Goal: Task Accomplishment & Management: Manage account settings

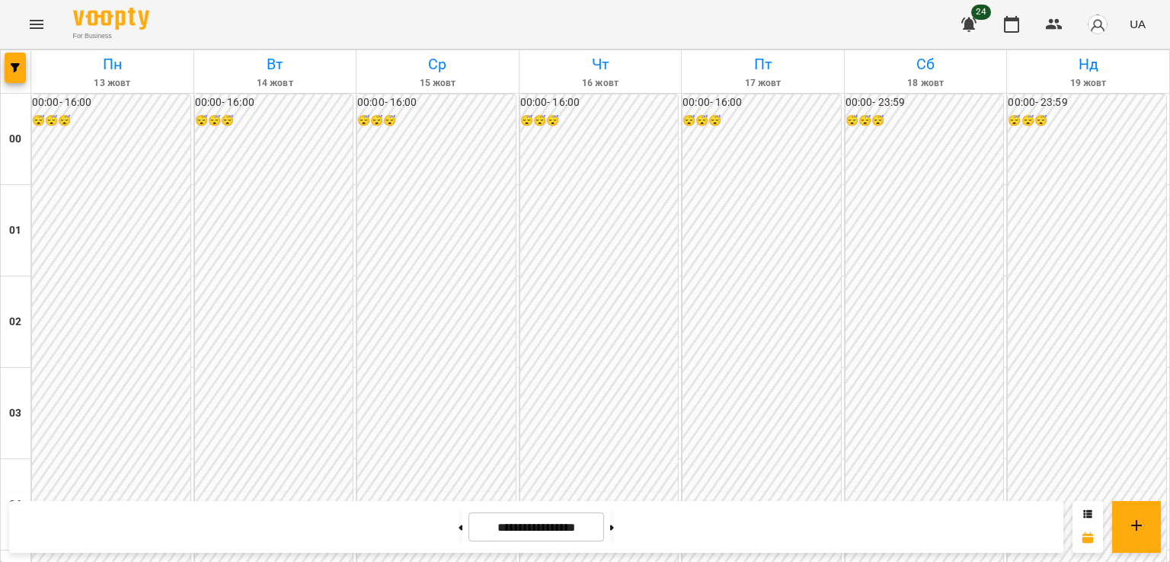
scroll to position [1371, 0]
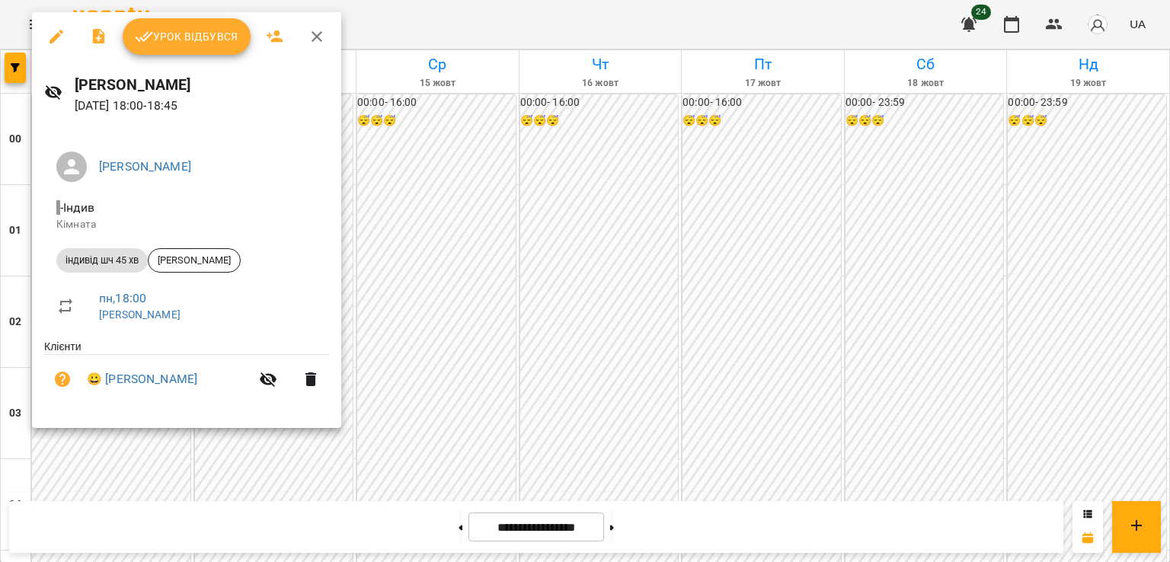
click at [55, 33] on icon "button" at bounding box center [56, 36] width 18 height 18
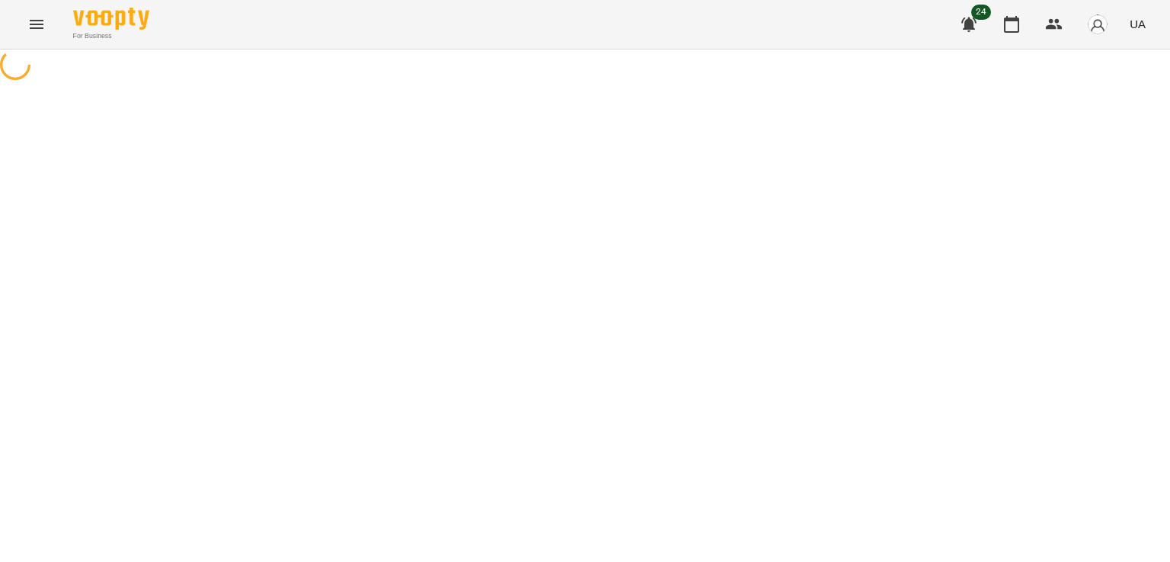
select select "**********"
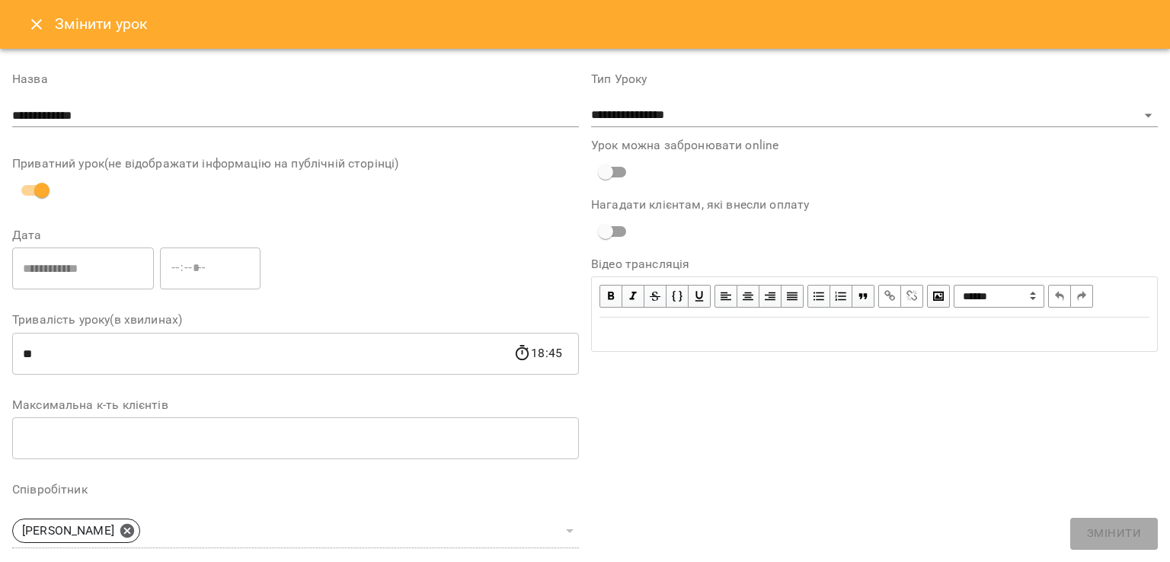
click at [29, 21] on icon "Close" at bounding box center [36, 24] width 18 height 18
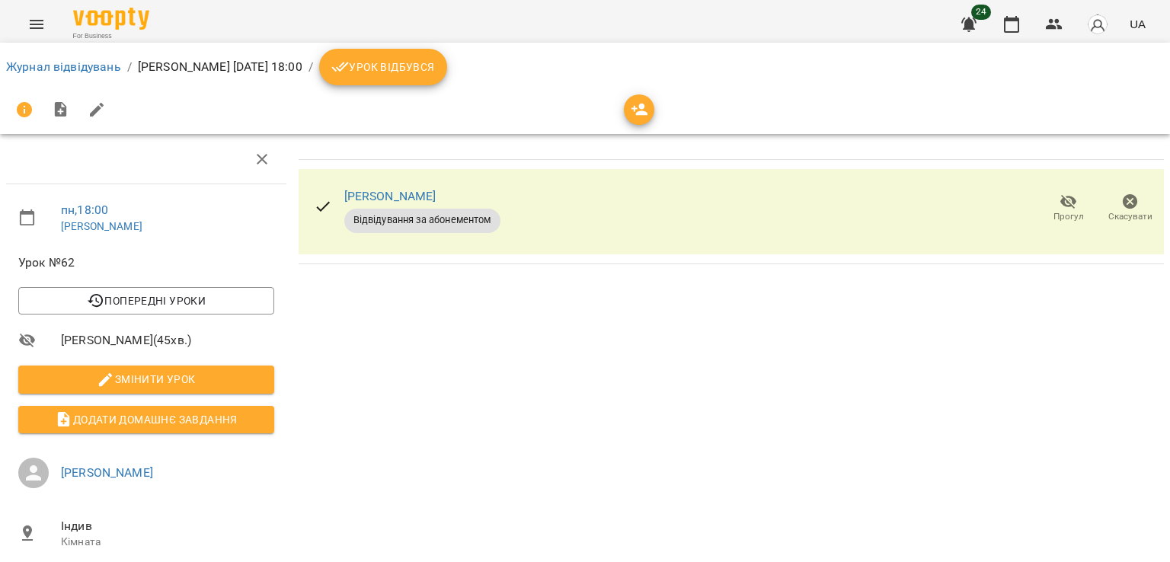
click at [1131, 201] on span "Скасувати" at bounding box center [1130, 208] width 43 height 30
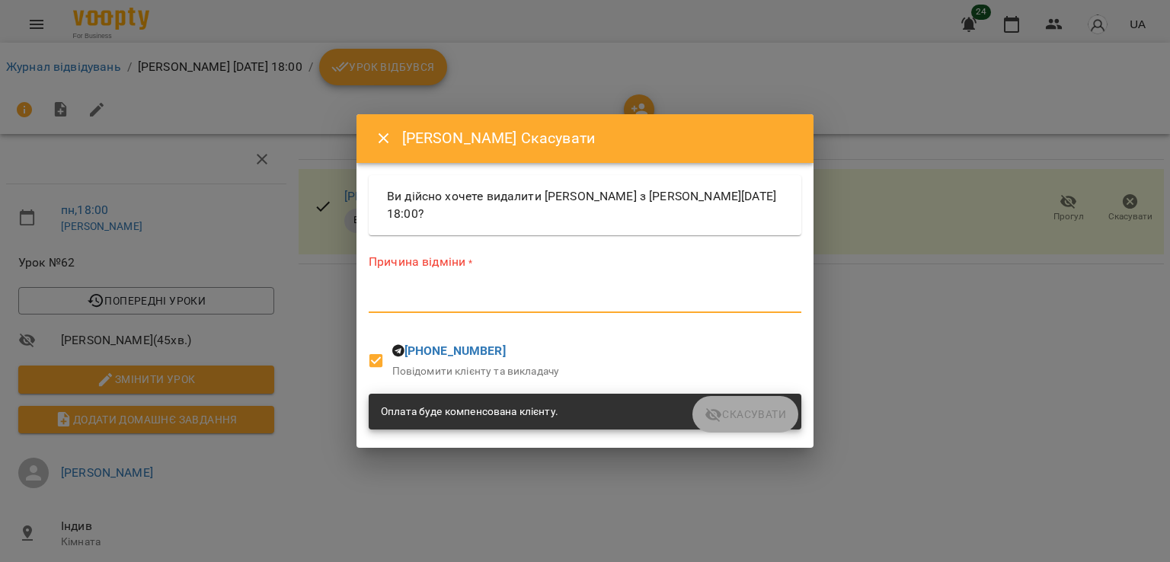
click at [436, 294] on textarea at bounding box center [585, 300] width 433 height 14
type textarea "*"
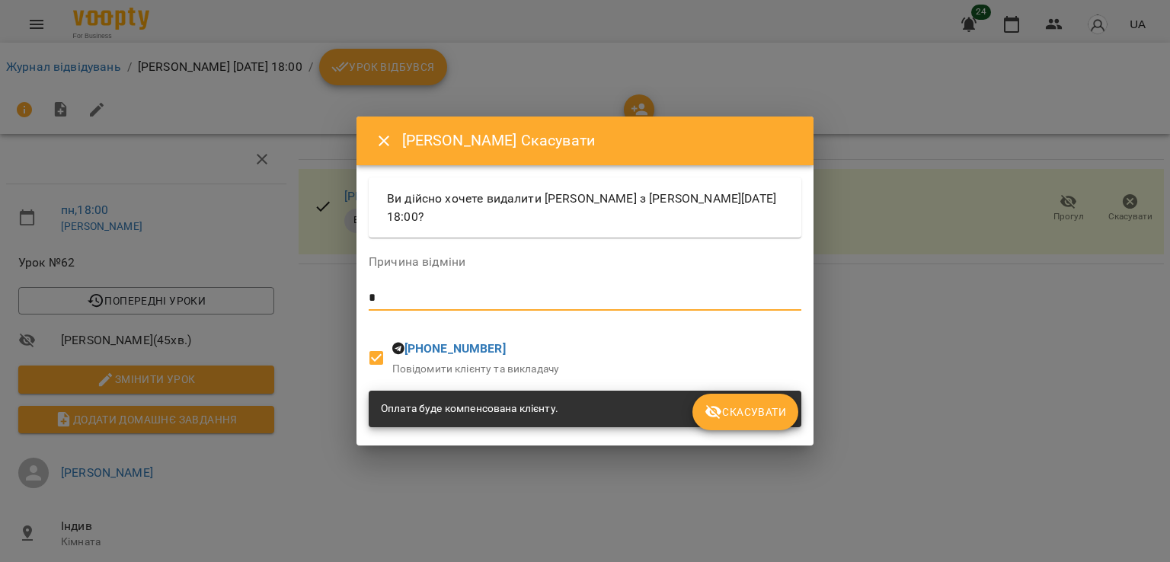
type textarea "*"
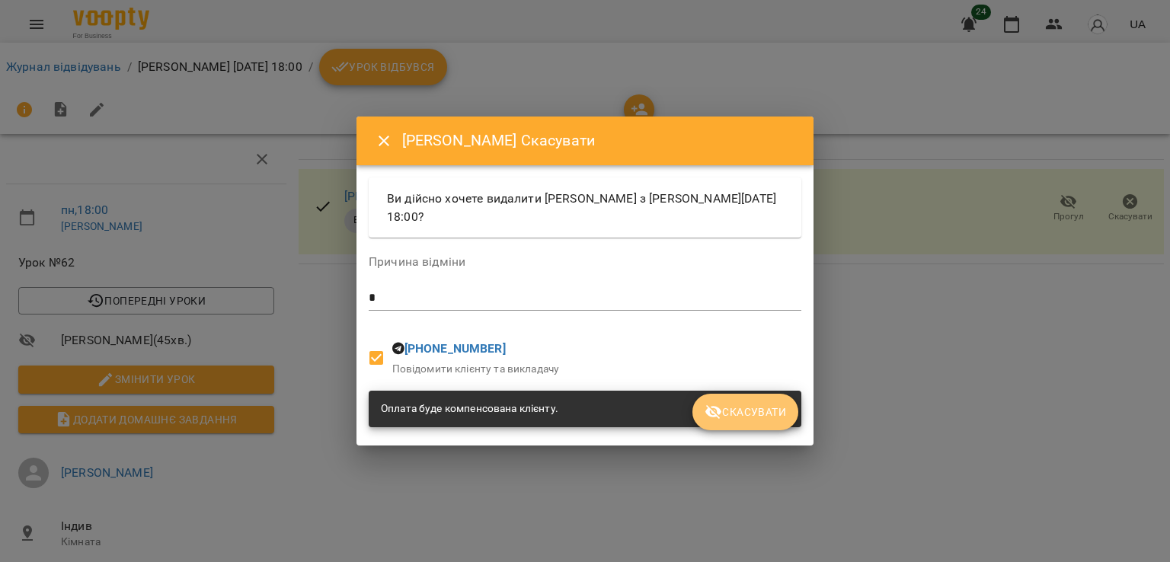
click at [763, 402] on button "Скасувати" at bounding box center [746, 412] width 106 height 37
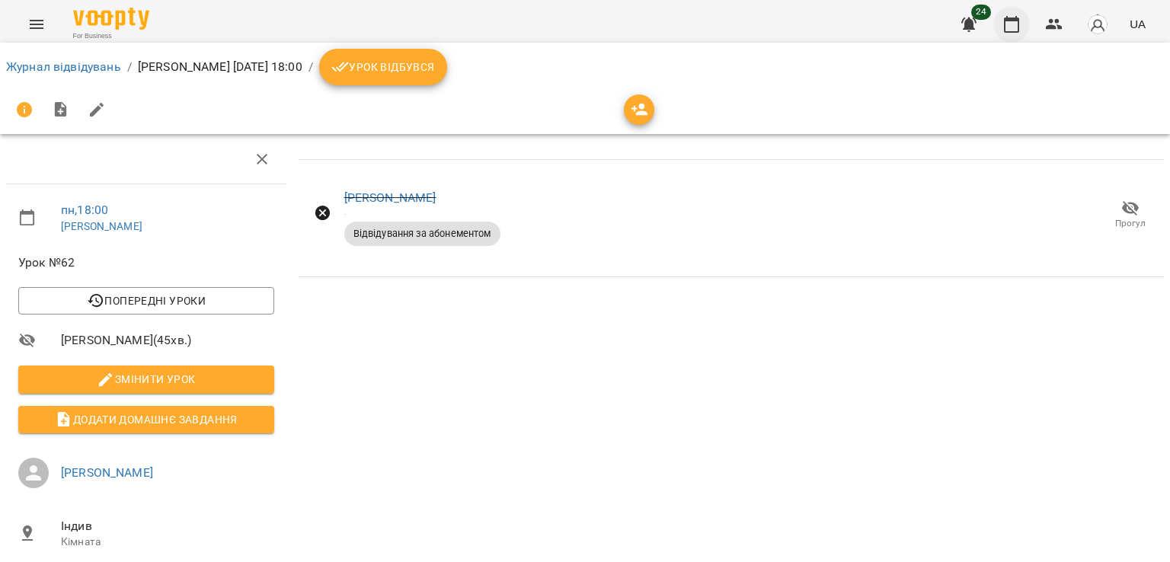
click at [1012, 16] on icon "button" at bounding box center [1012, 24] width 18 height 18
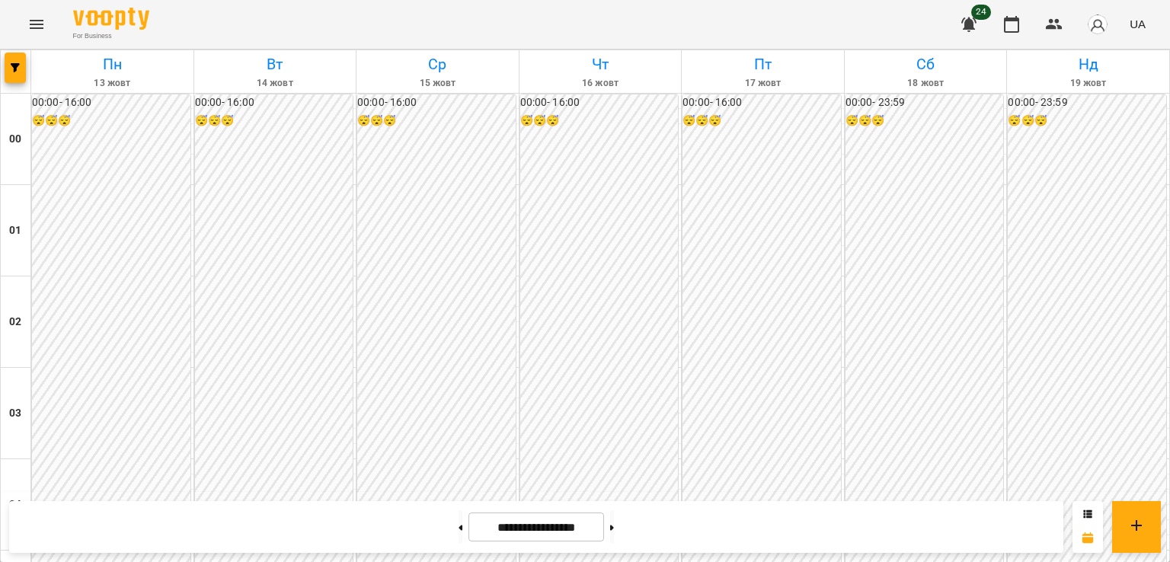
scroll to position [1490, 0]
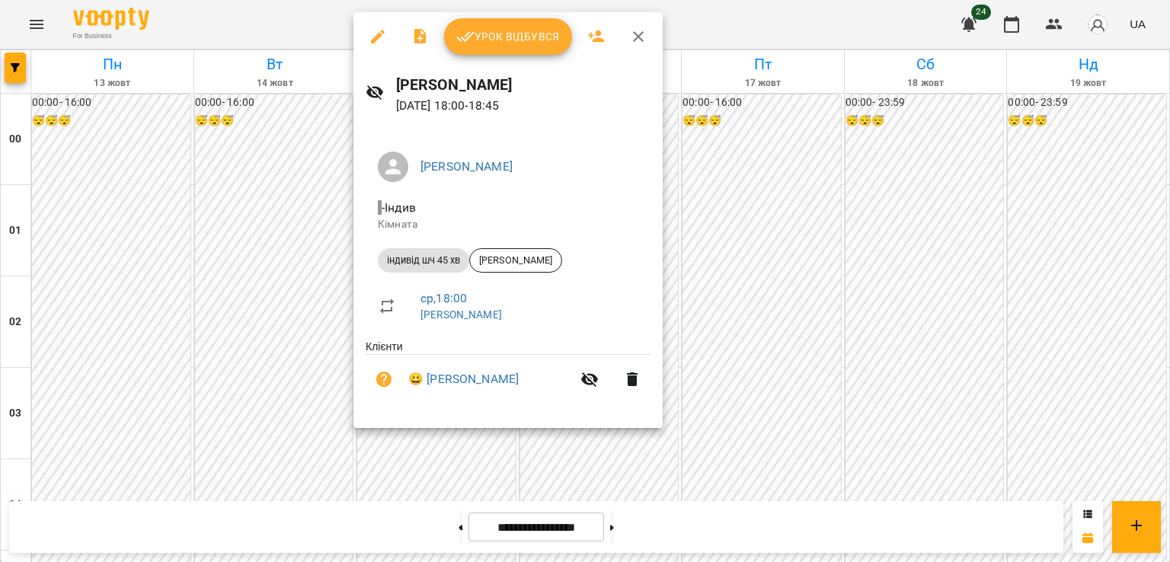
click at [367, 37] on button "button" at bounding box center [378, 36] width 37 height 37
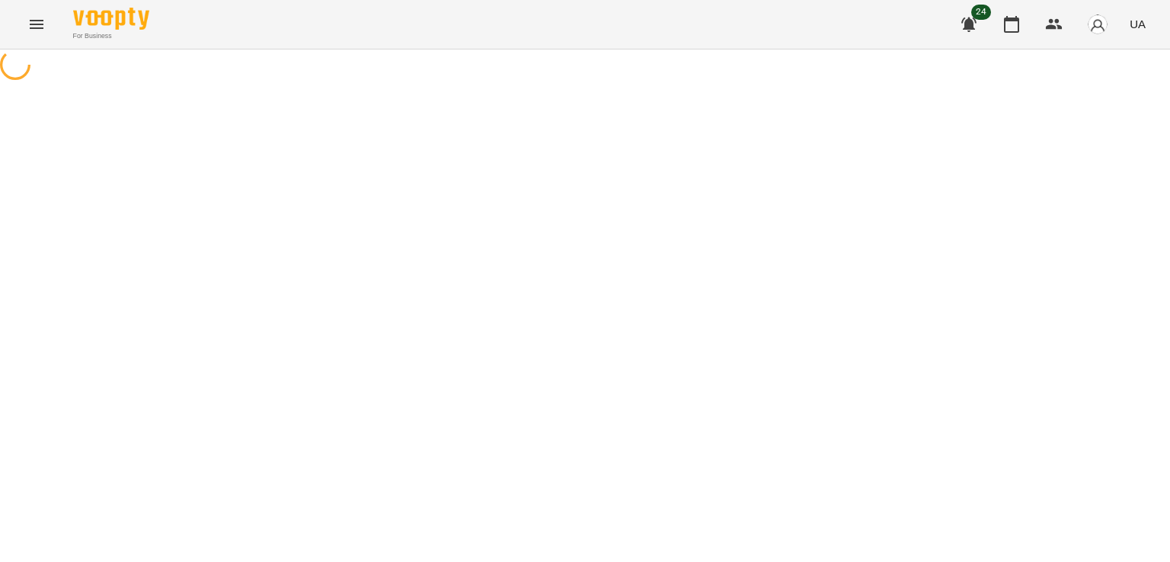
select select "**********"
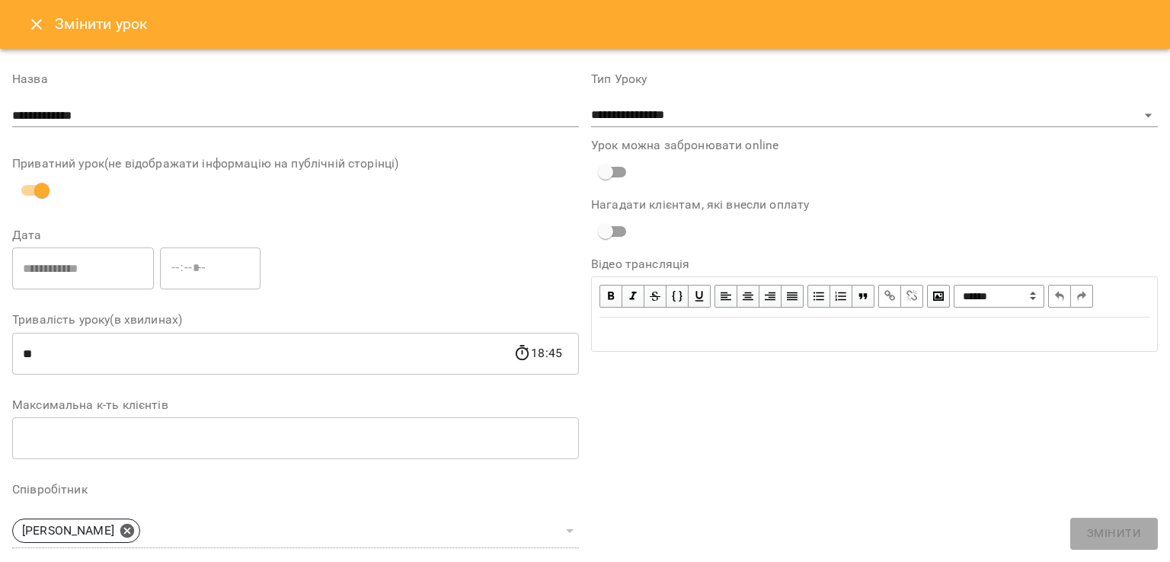
click at [25, 25] on button "Close" at bounding box center [36, 24] width 37 height 37
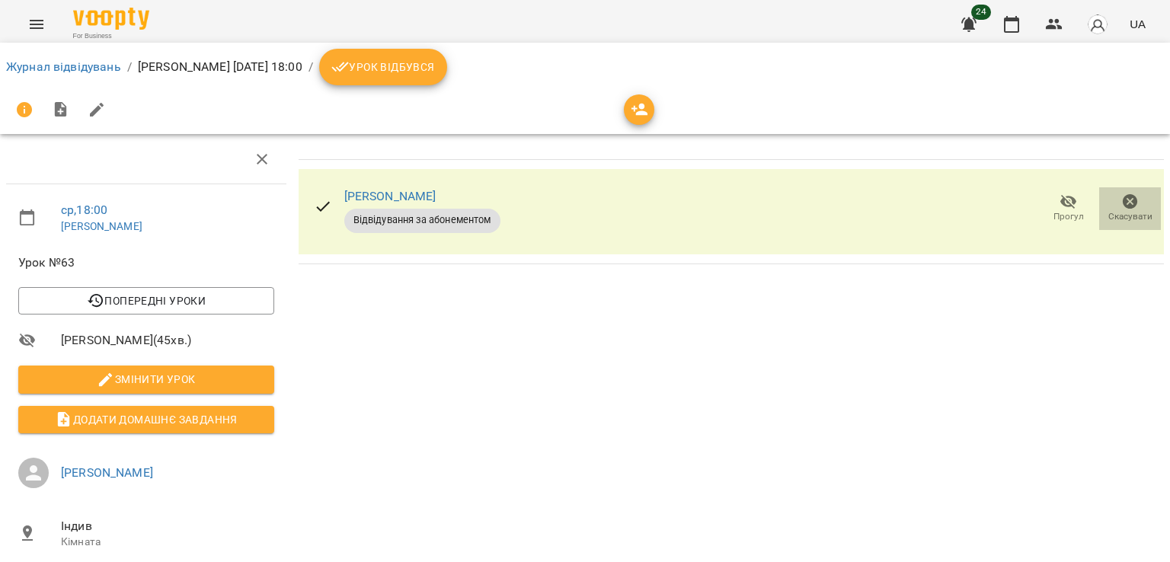
click at [1112, 191] on button "Скасувати" at bounding box center [1130, 208] width 62 height 43
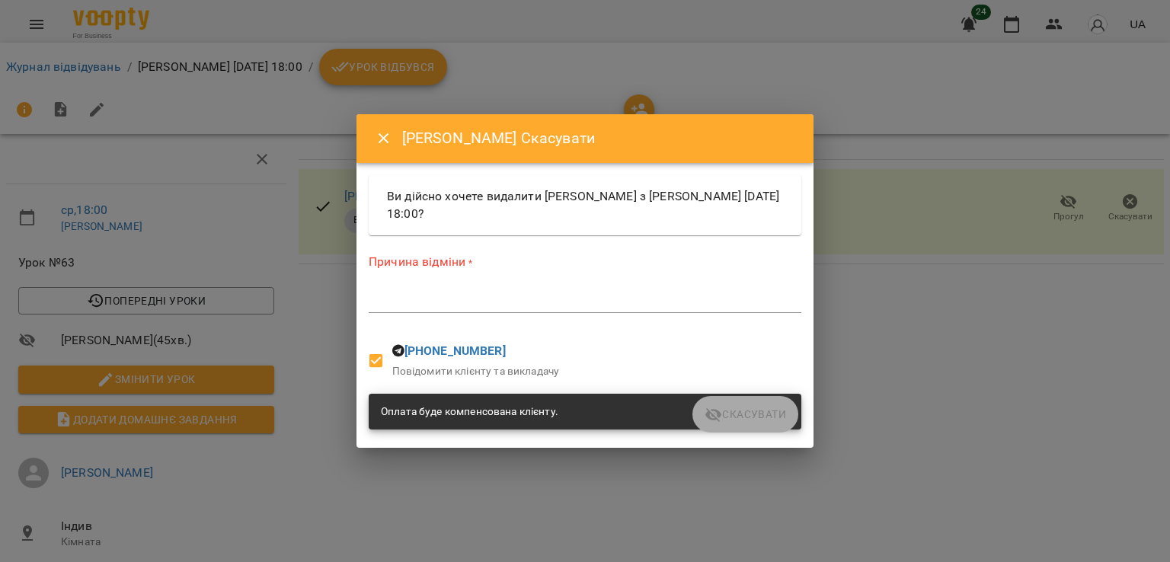
click at [491, 312] on div "*" at bounding box center [585, 301] width 433 height 24
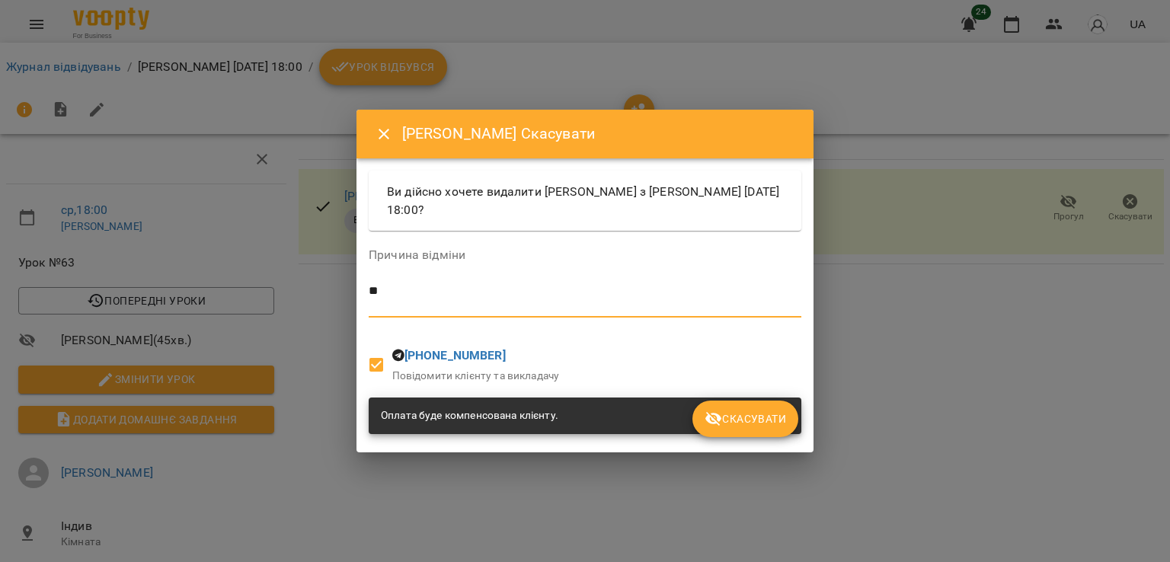
type textarea "*"
click at [738, 415] on span "Скасувати" at bounding box center [746, 419] width 82 height 18
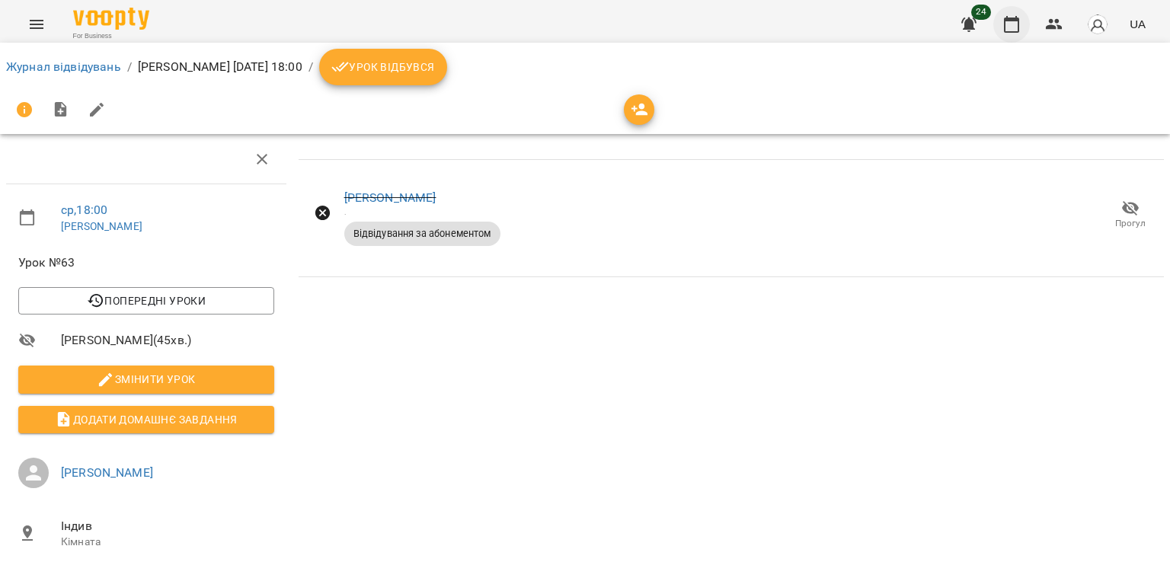
click at [1014, 24] on icon "button" at bounding box center [1012, 24] width 18 height 18
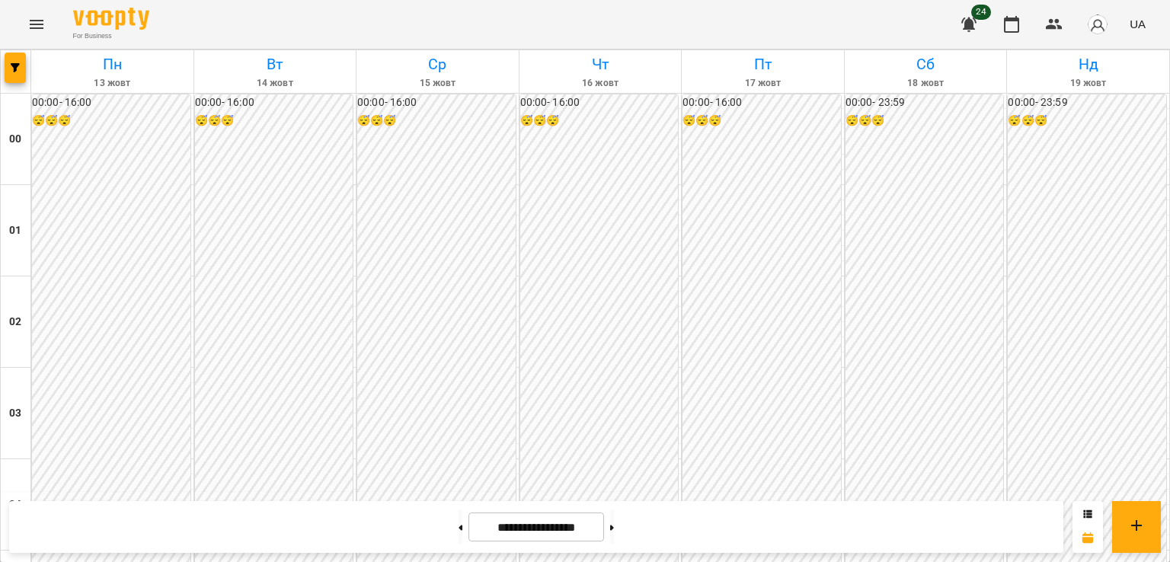
scroll to position [1490, 0]
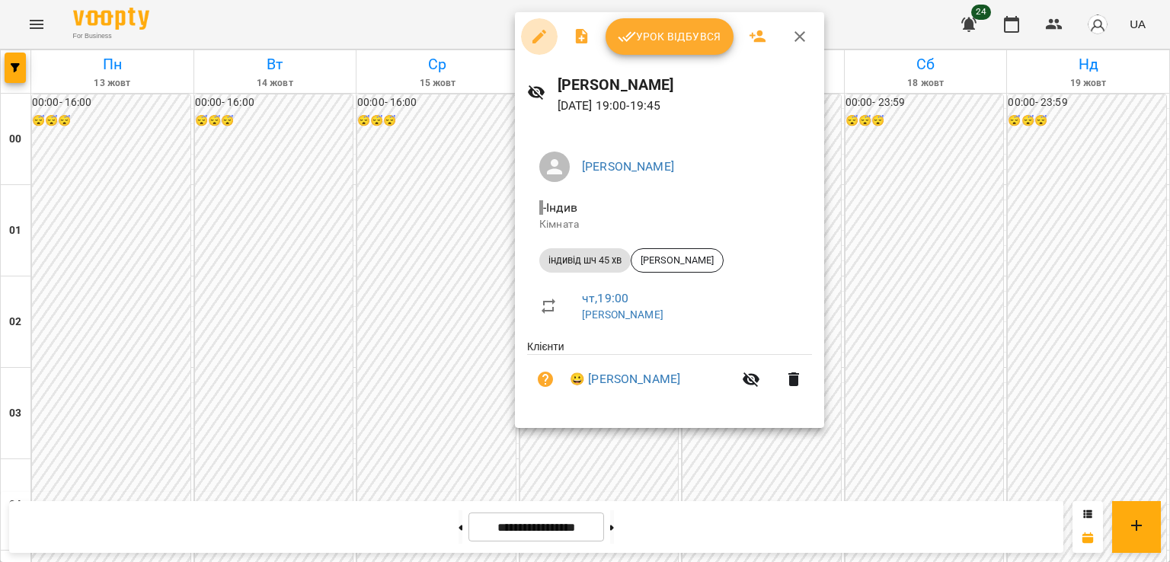
click at [540, 30] on icon "button" at bounding box center [539, 36] width 18 height 18
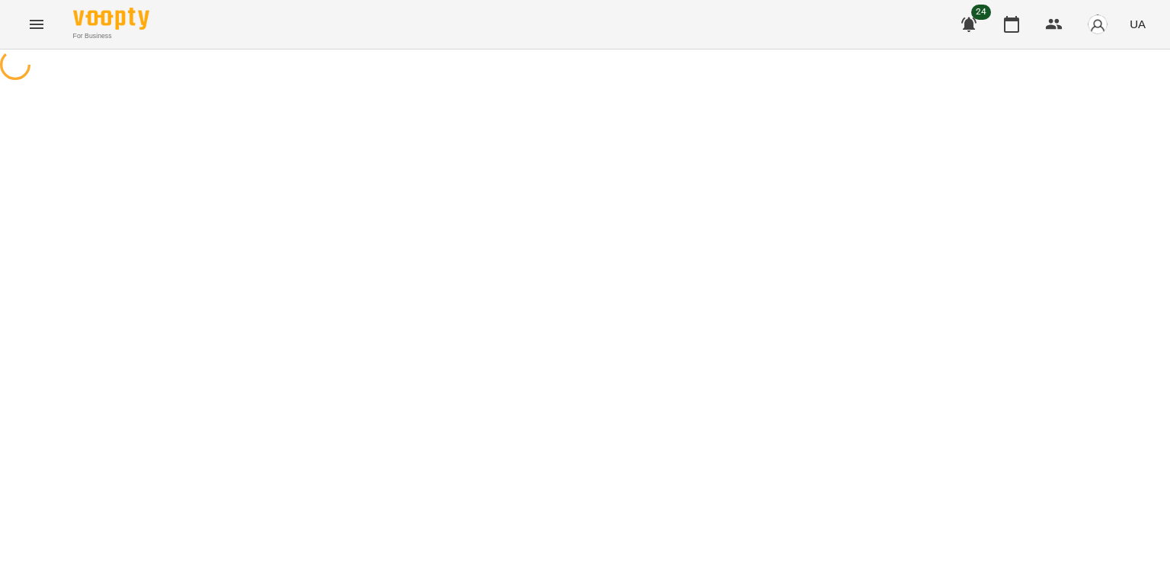
select select "**********"
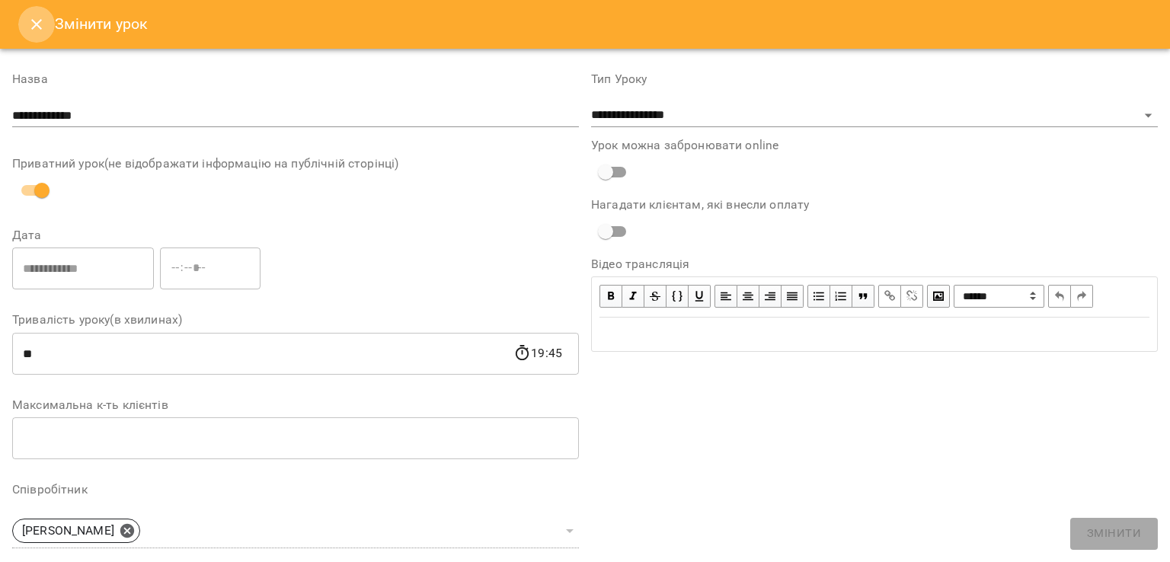
click at [34, 34] on button "Close" at bounding box center [36, 24] width 37 height 37
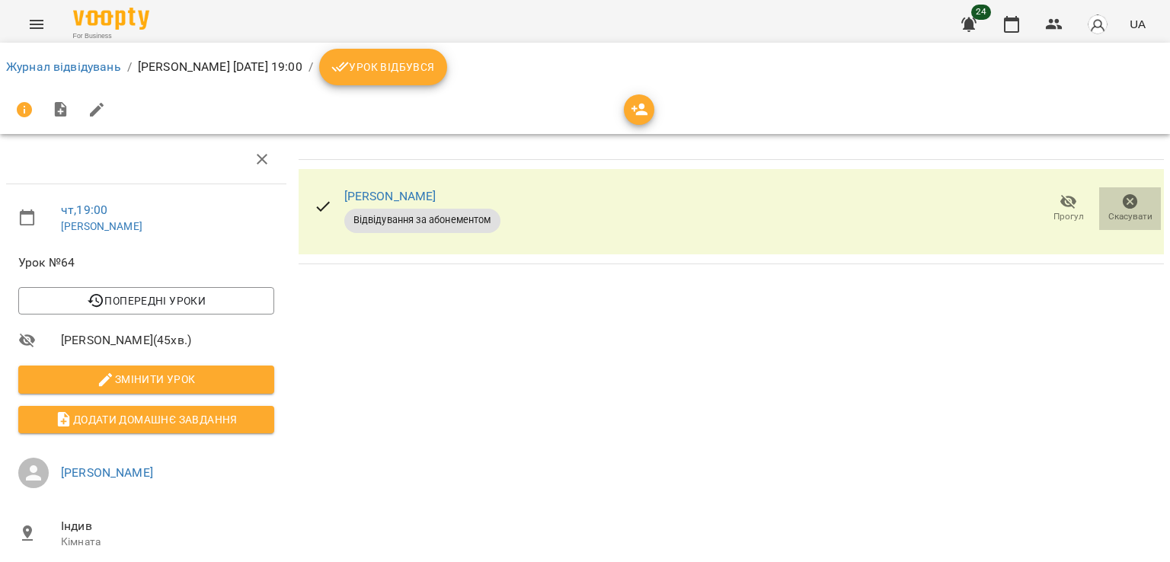
click at [1119, 210] on span "Скасувати" at bounding box center [1131, 216] width 44 height 13
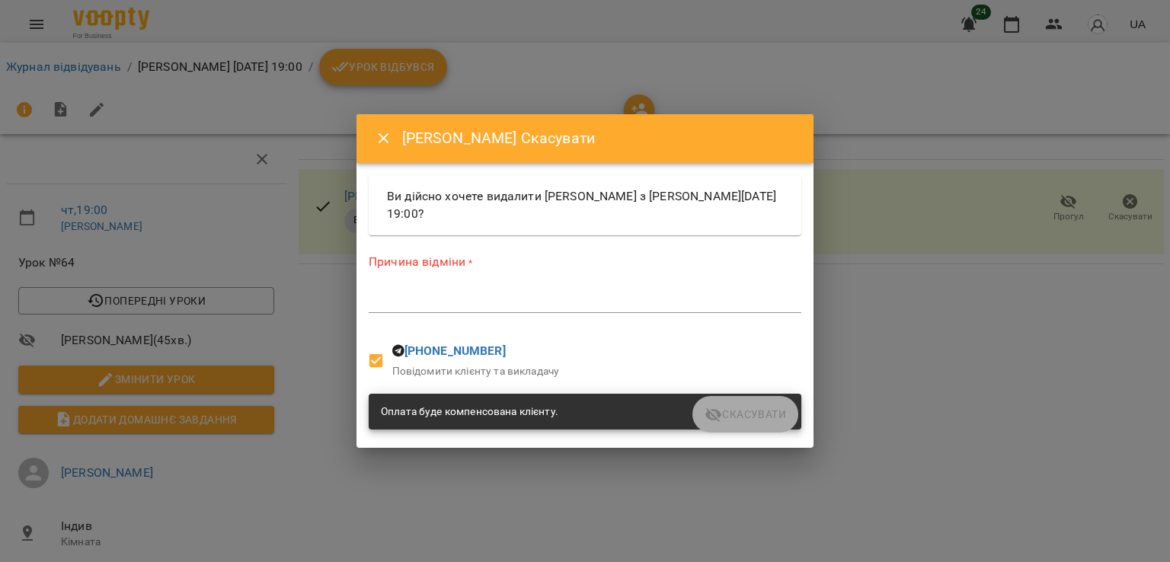
click at [402, 308] on div "*" at bounding box center [585, 301] width 433 height 24
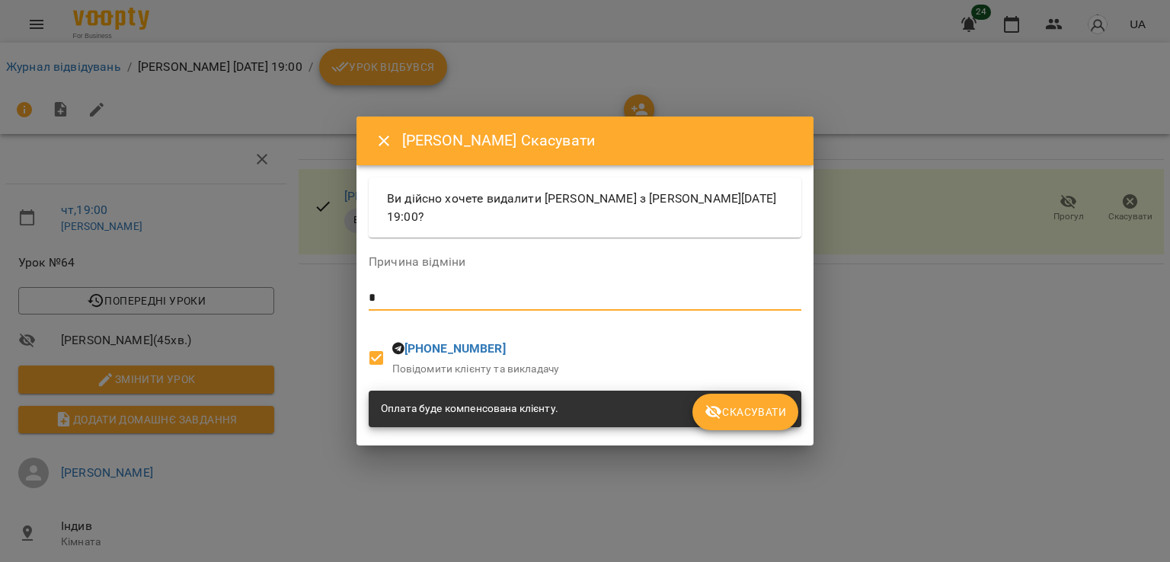
type textarea "*"
click at [738, 416] on span "Скасувати" at bounding box center [746, 412] width 82 height 18
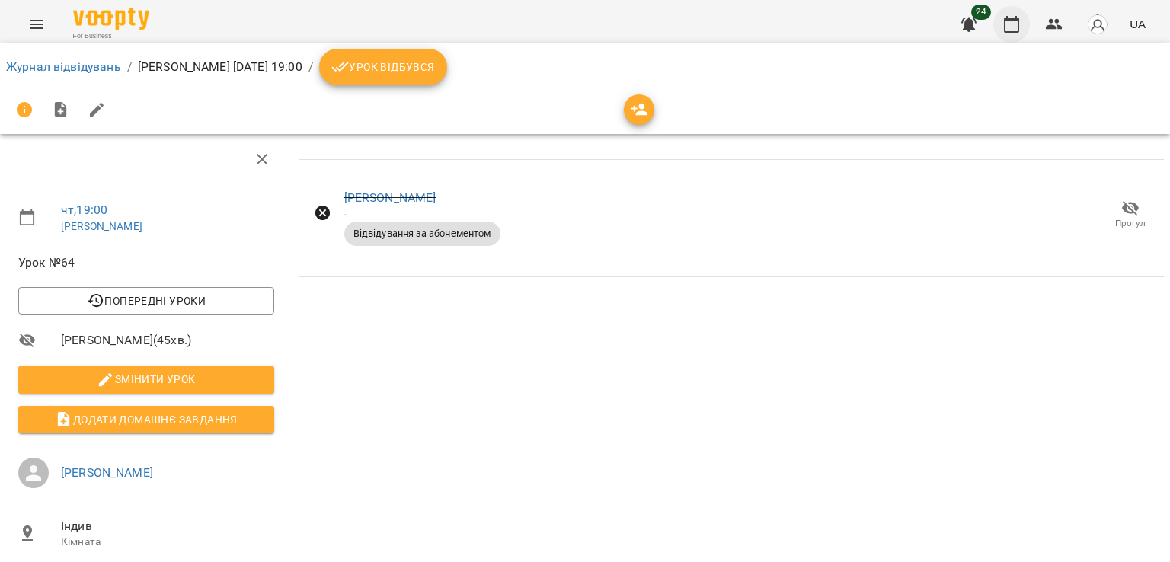
click at [1012, 28] on icon "button" at bounding box center [1012, 24] width 18 height 18
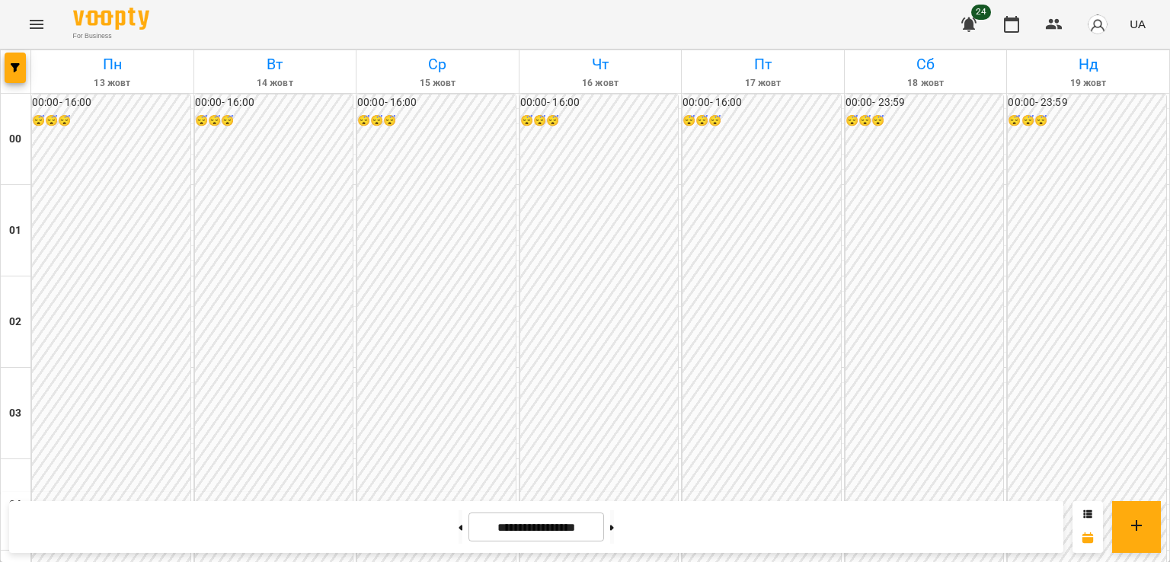
scroll to position [1600, 0]
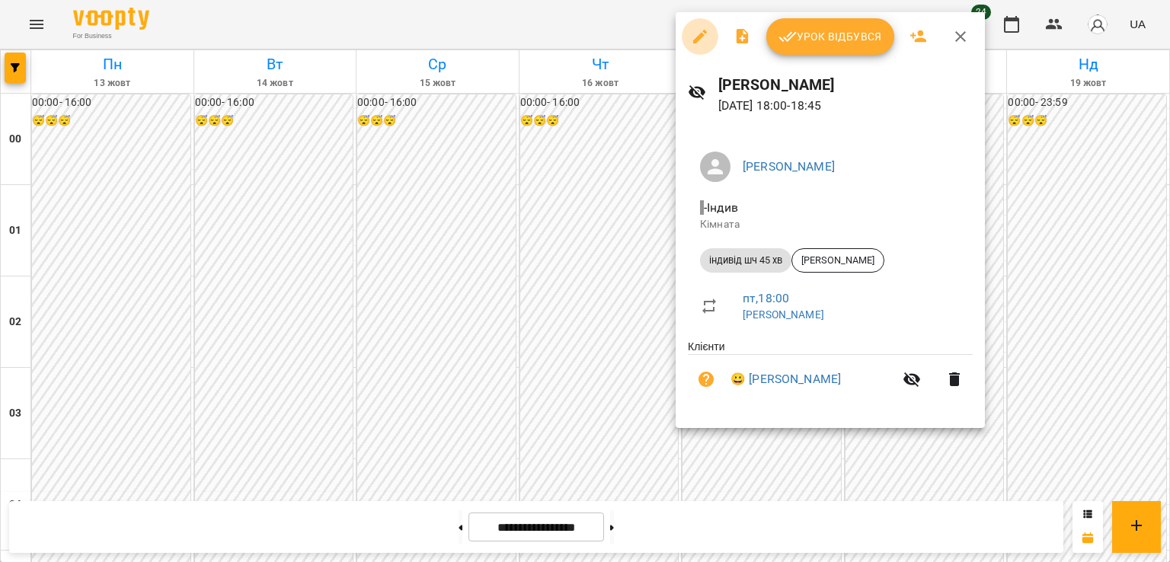
click at [698, 39] on icon "button" at bounding box center [700, 37] width 14 height 14
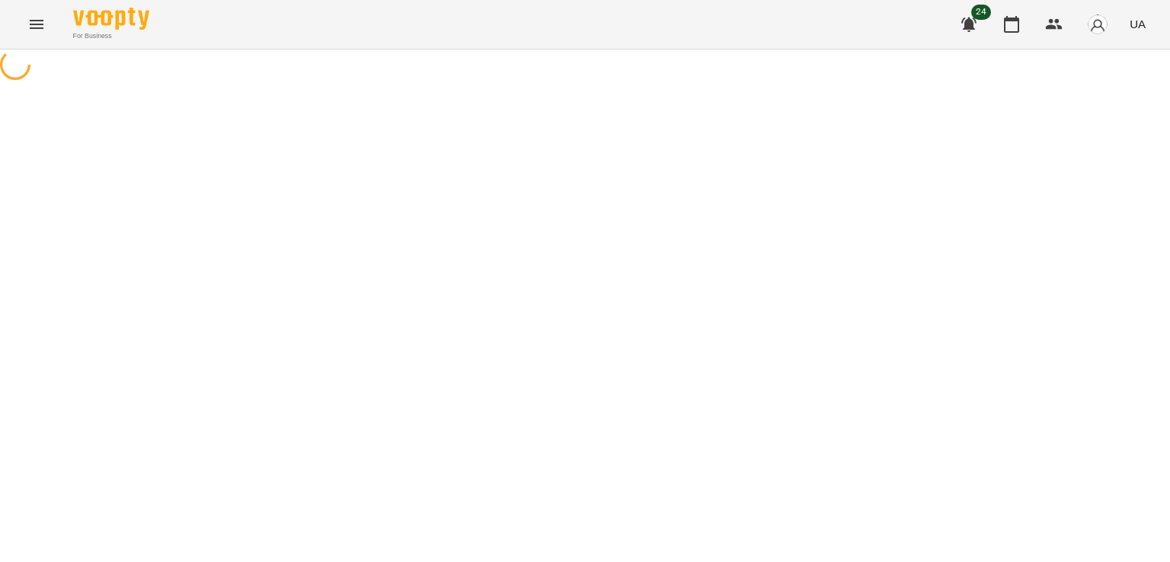
select select "**********"
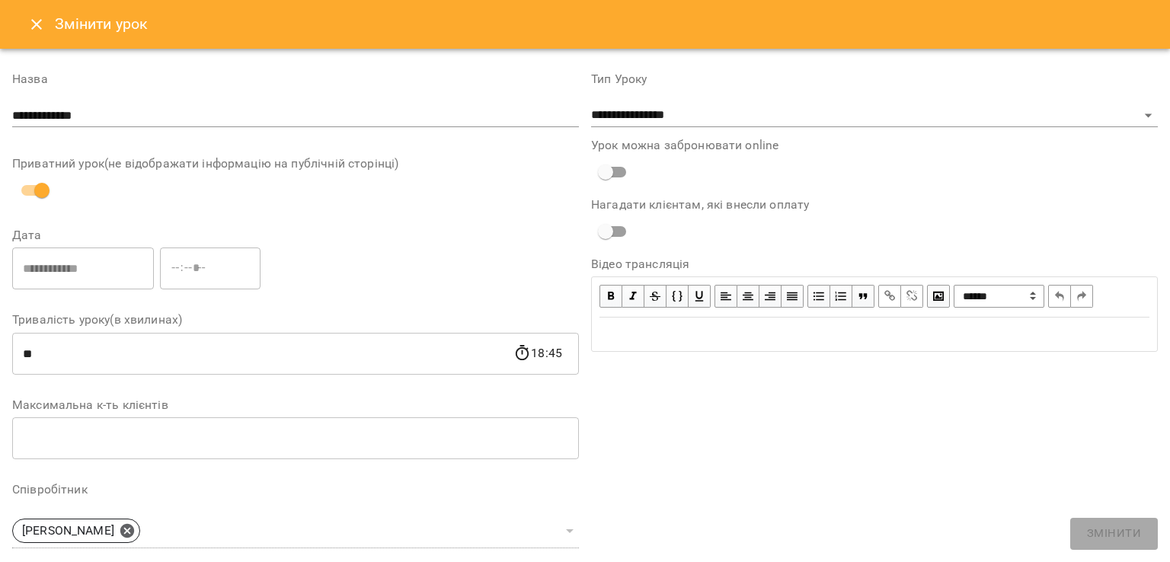
click at [16, 27] on div "Змінити урок" at bounding box center [585, 24] width 1170 height 49
click at [26, 24] on button "Close" at bounding box center [36, 24] width 37 height 37
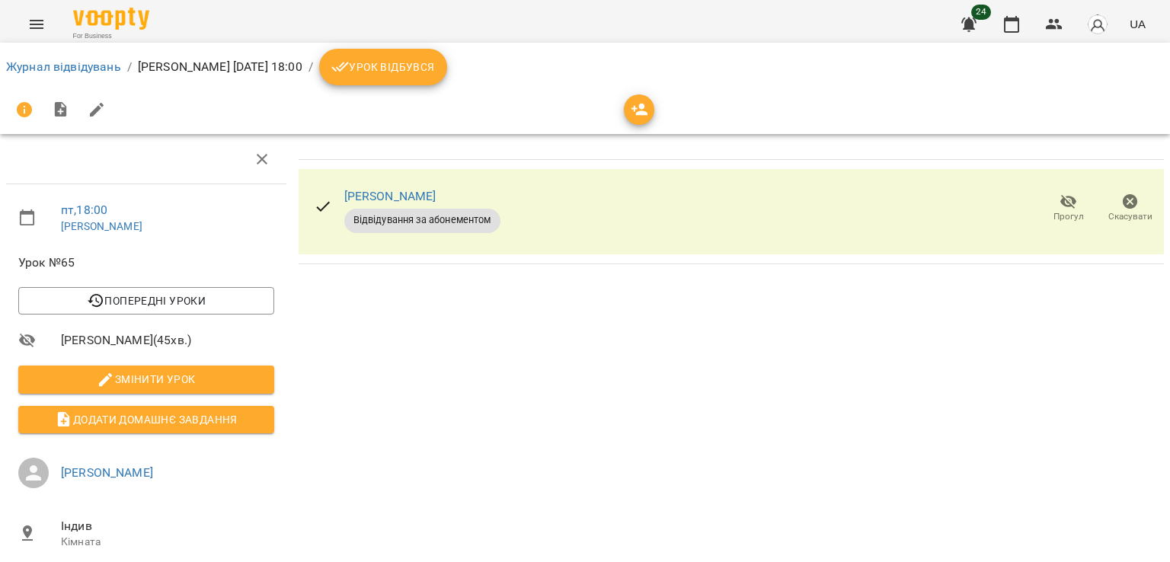
click at [1102, 190] on button "Скасувати" at bounding box center [1130, 208] width 62 height 43
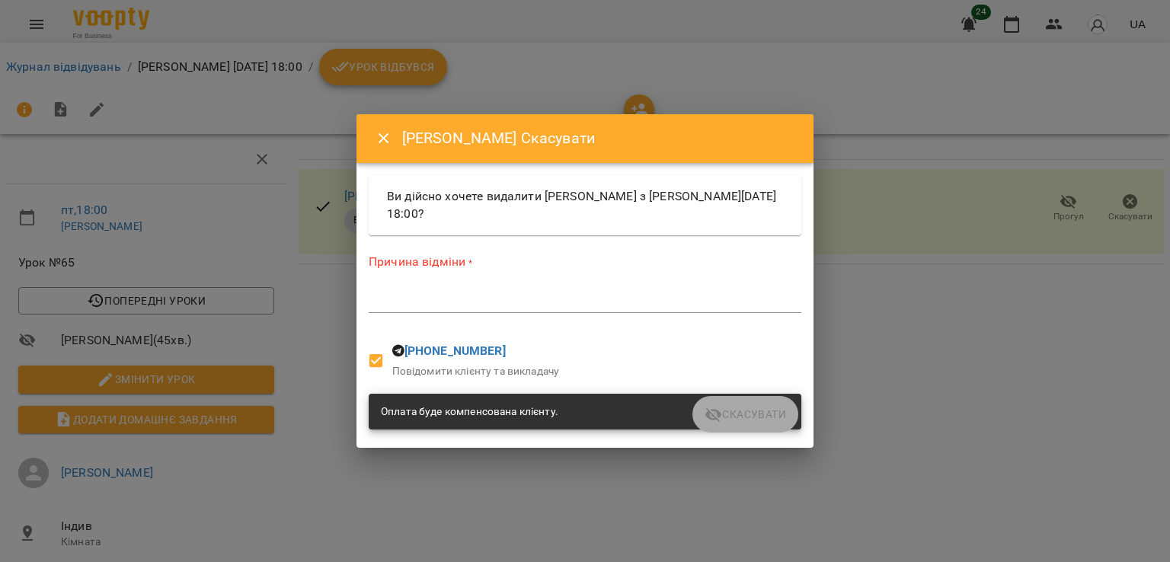
click at [492, 299] on textarea at bounding box center [585, 300] width 433 height 14
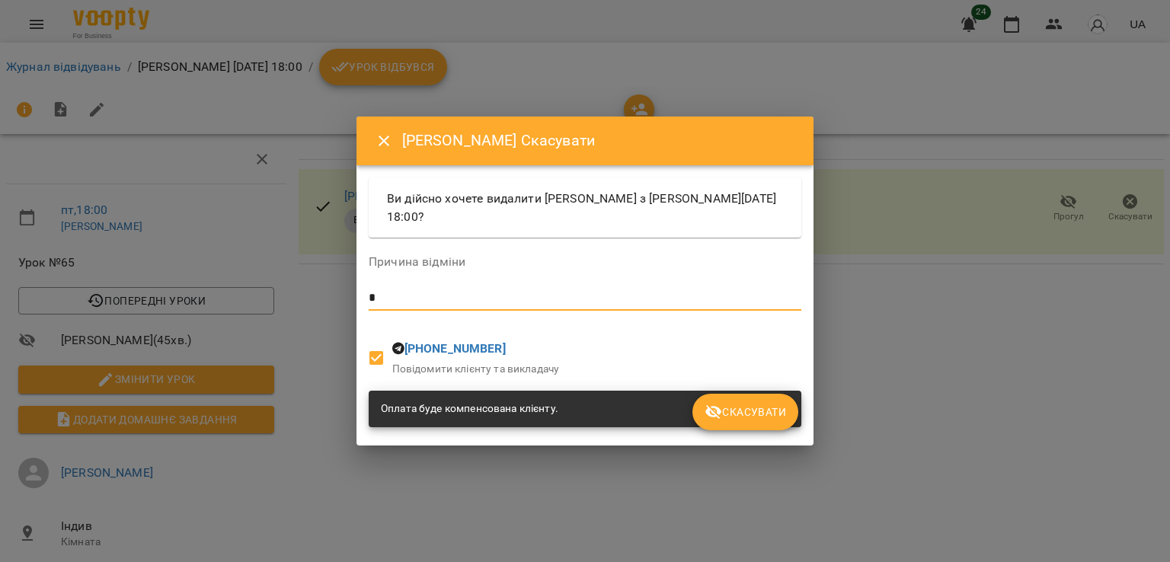
type textarea "*"
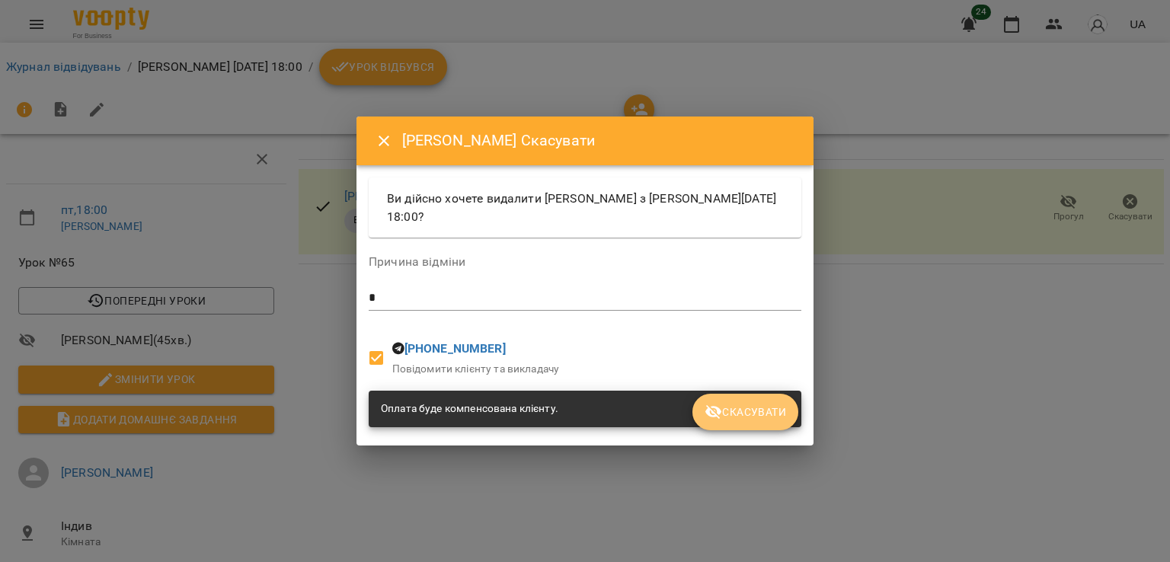
click at [728, 400] on button "Скасувати" at bounding box center [746, 412] width 106 height 37
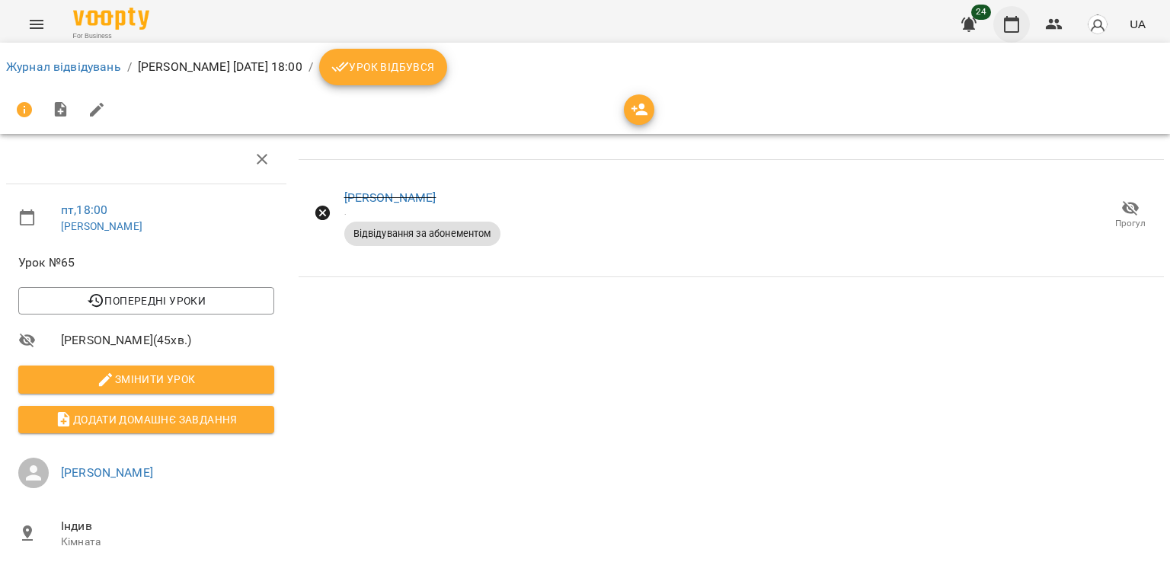
click at [995, 22] on button "button" at bounding box center [1012, 24] width 37 height 37
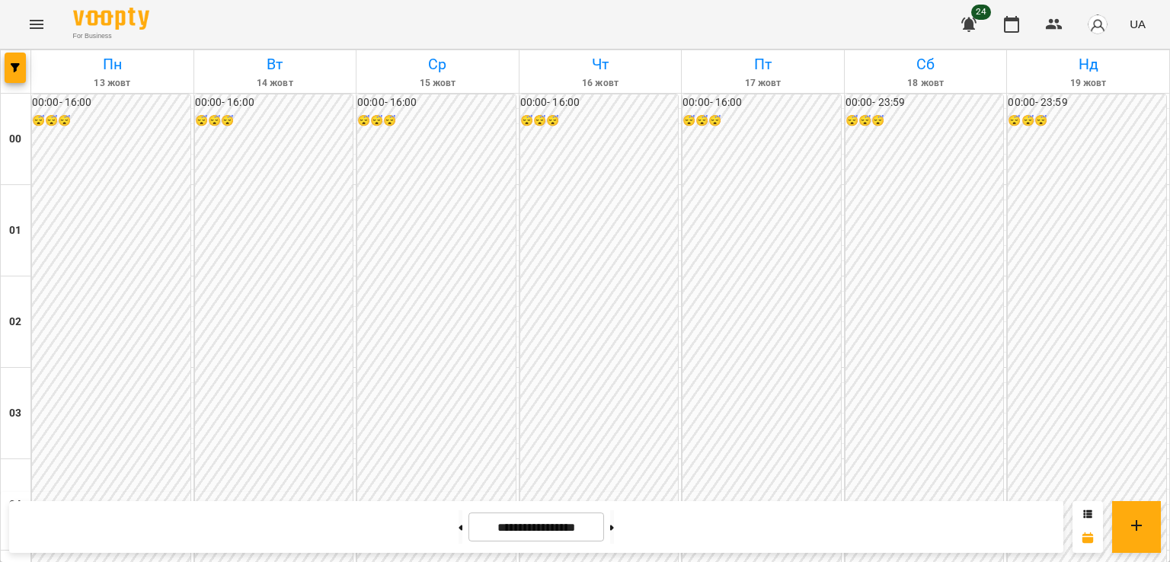
scroll to position [1448, 0]
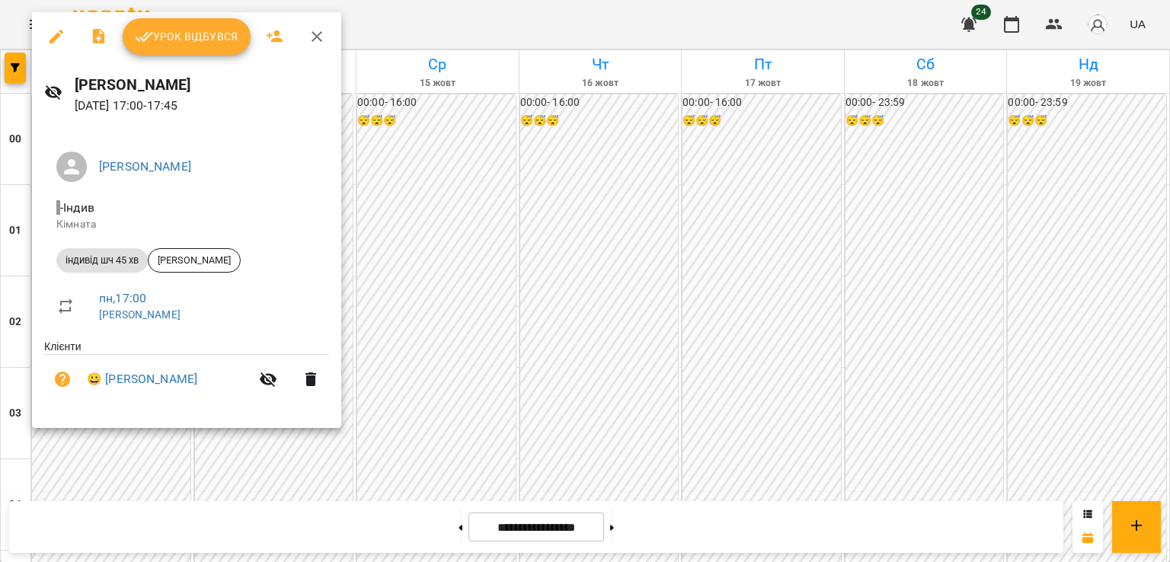
click at [210, 31] on span "Урок відбувся" at bounding box center [187, 36] width 104 height 18
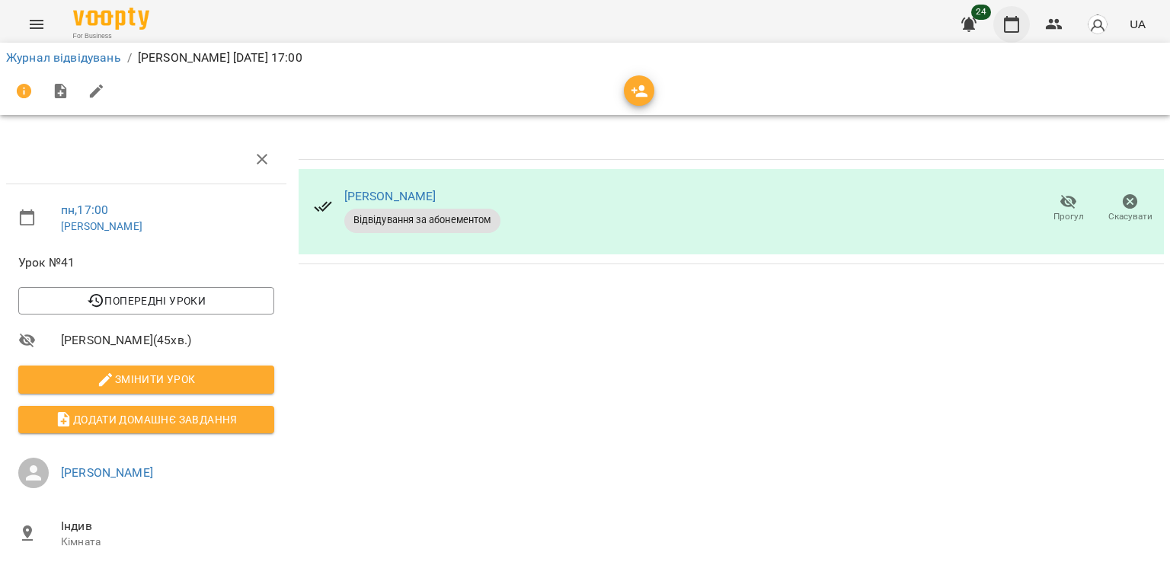
click at [1014, 28] on icon "button" at bounding box center [1012, 24] width 18 height 18
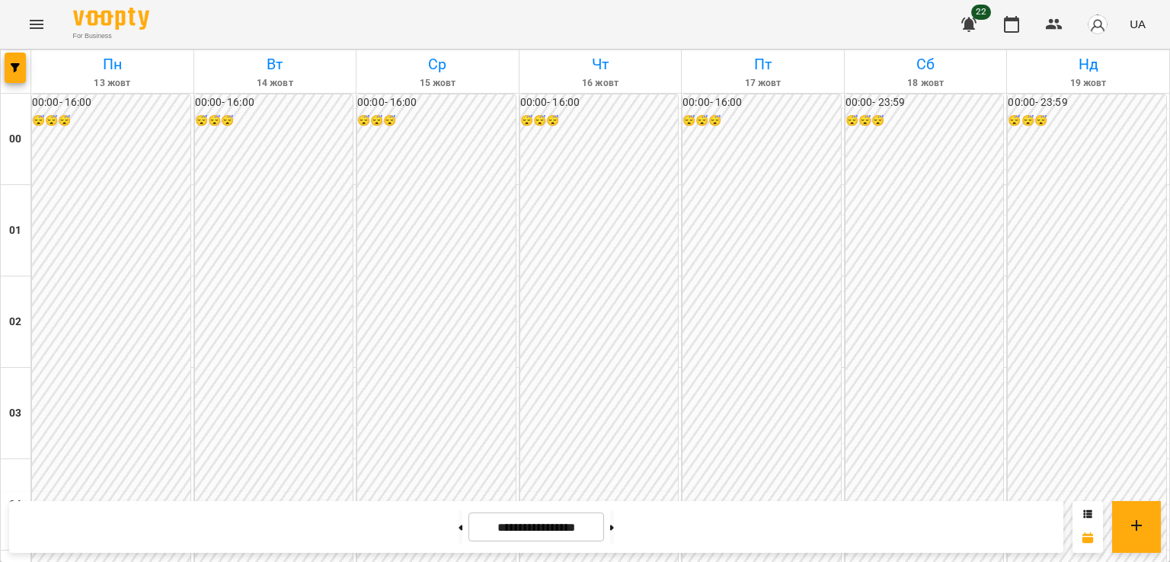
scroll to position [1566, 0]
